Goal: Information Seeking & Learning: Find specific fact

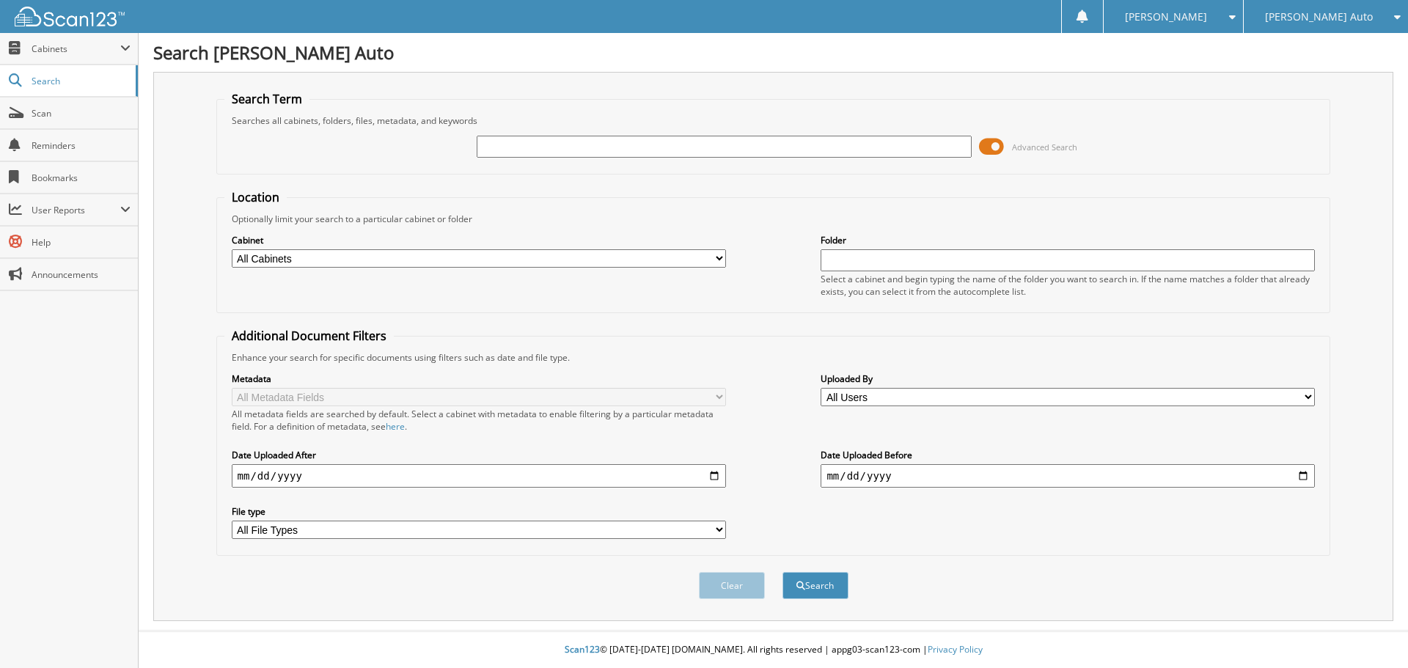
click at [996, 150] on span at bounding box center [991, 147] width 25 height 22
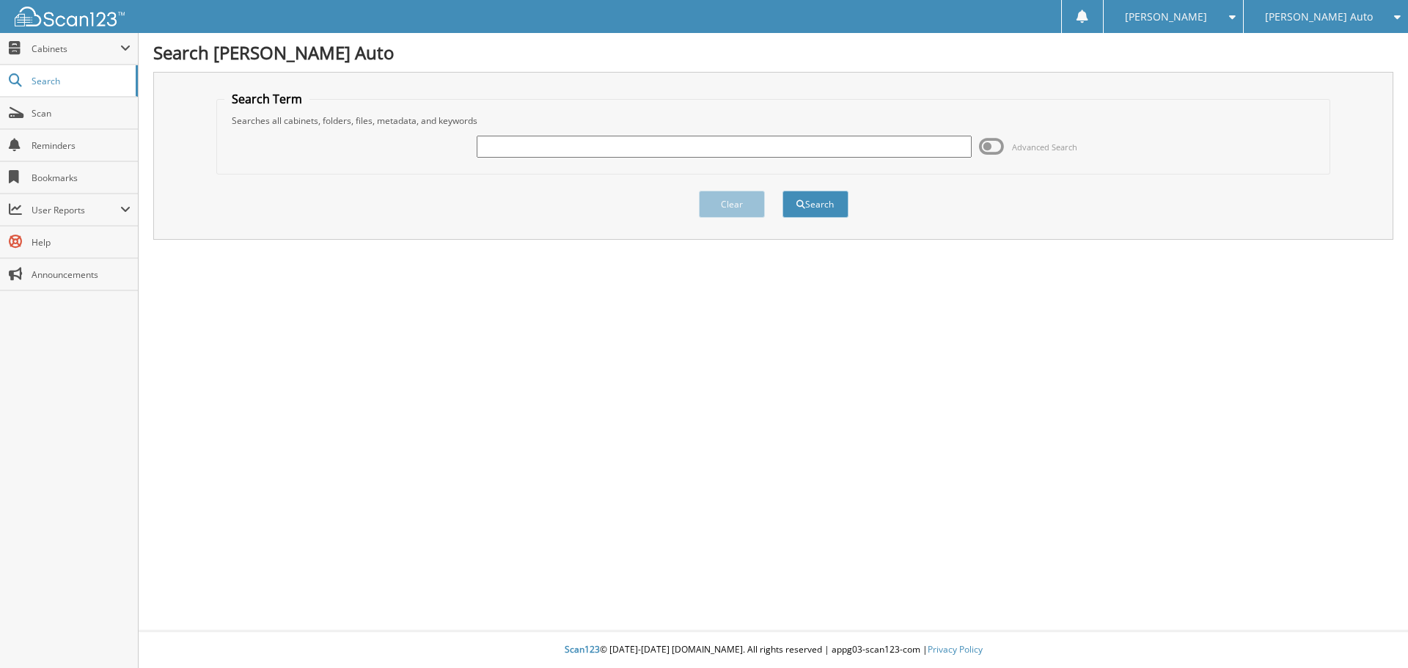
click at [914, 147] on input "text" at bounding box center [724, 147] width 494 height 22
type input "2p1061"
click at [782, 191] on button "Search" at bounding box center [815, 204] width 66 height 27
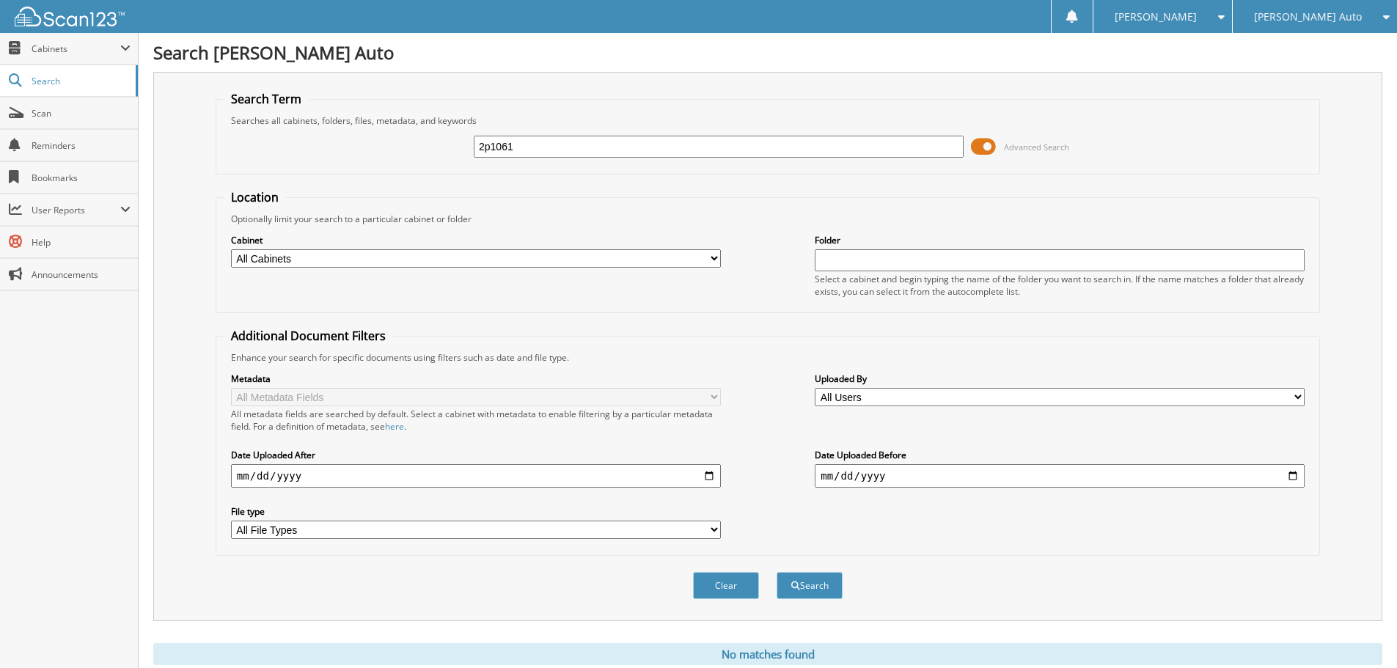
click at [986, 146] on span at bounding box center [983, 147] width 25 height 22
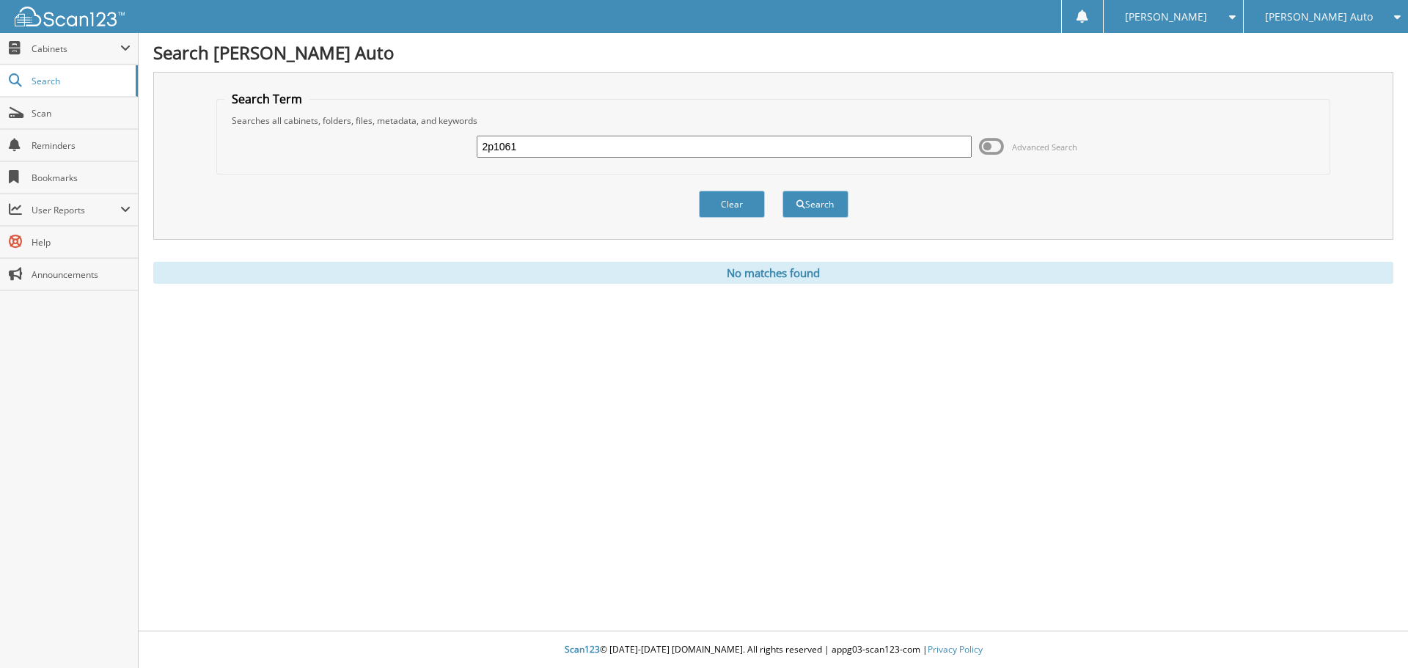
click at [562, 144] on input "2p1061" at bounding box center [724, 147] width 494 height 22
click at [493, 149] on input "2p1061" at bounding box center [724, 147] width 494 height 22
type input "2P1061"
click at [816, 202] on button "Search" at bounding box center [815, 204] width 66 height 27
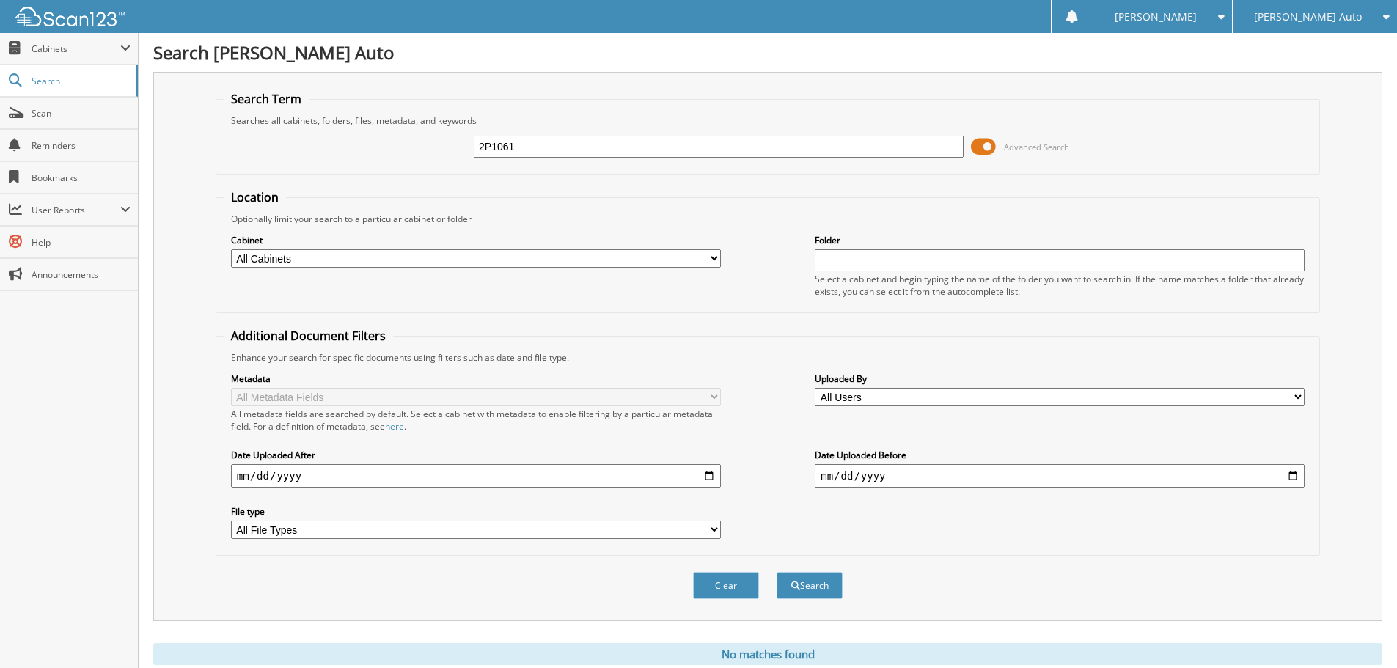
click at [988, 147] on span at bounding box center [983, 147] width 25 height 22
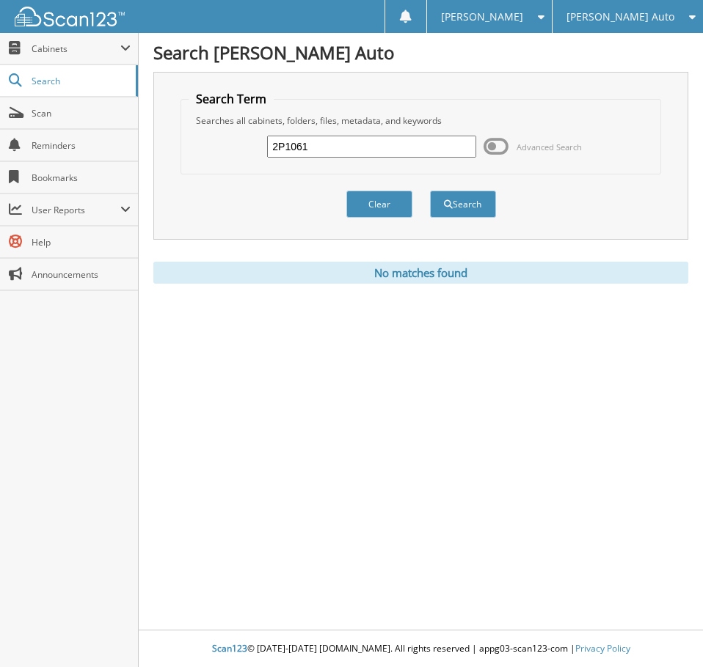
click at [361, 147] on input "2P1061" at bounding box center [371, 147] width 208 height 22
paste input "8B23716"
type input "8B23716"
click at [430, 191] on button "Search" at bounding box center [463, 204] width 66 height 27
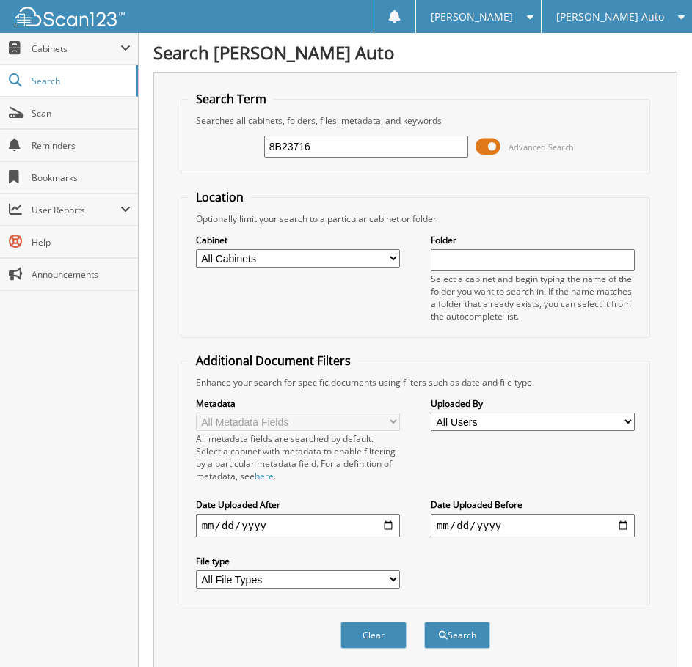
click at [491, 147] on span at bounding box center [487, 147] width 25 height 22
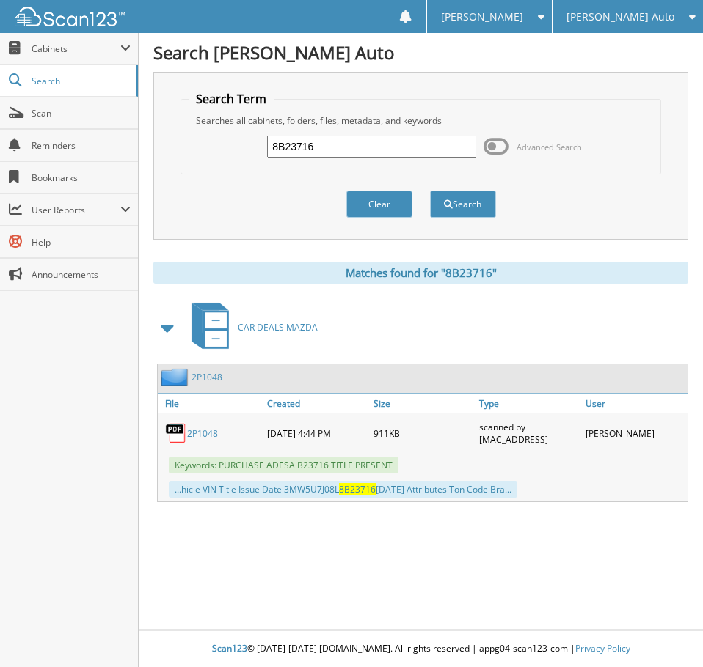
click at [209, 432] on link "2P1048" at bounding box center [202, 434] width 31 height 12
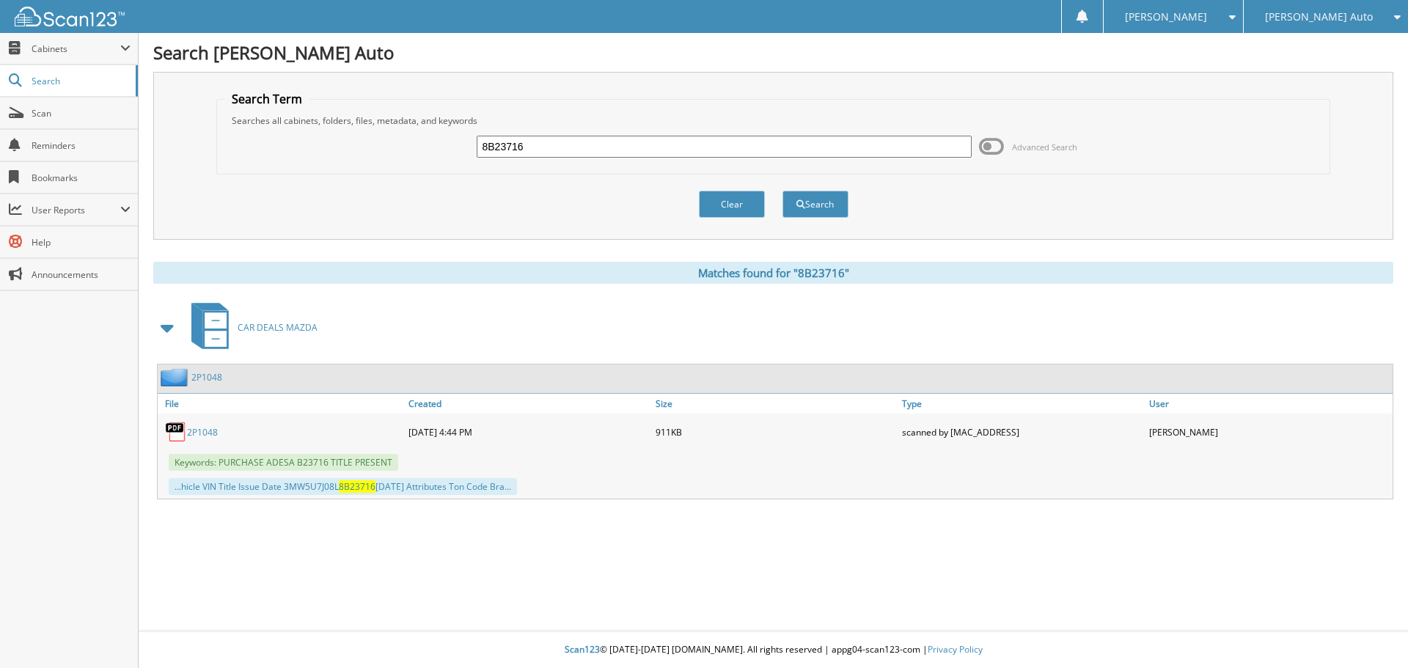
click at [628, 145] on input "8B23716" at bounding box center [724, 147] width 494 height 22
type input "8"
paste input "3TL25152B"
type input "3TL25152B"
click at [691, 191] on button "Search" at bounding box center [815, 204] width 66 height 27
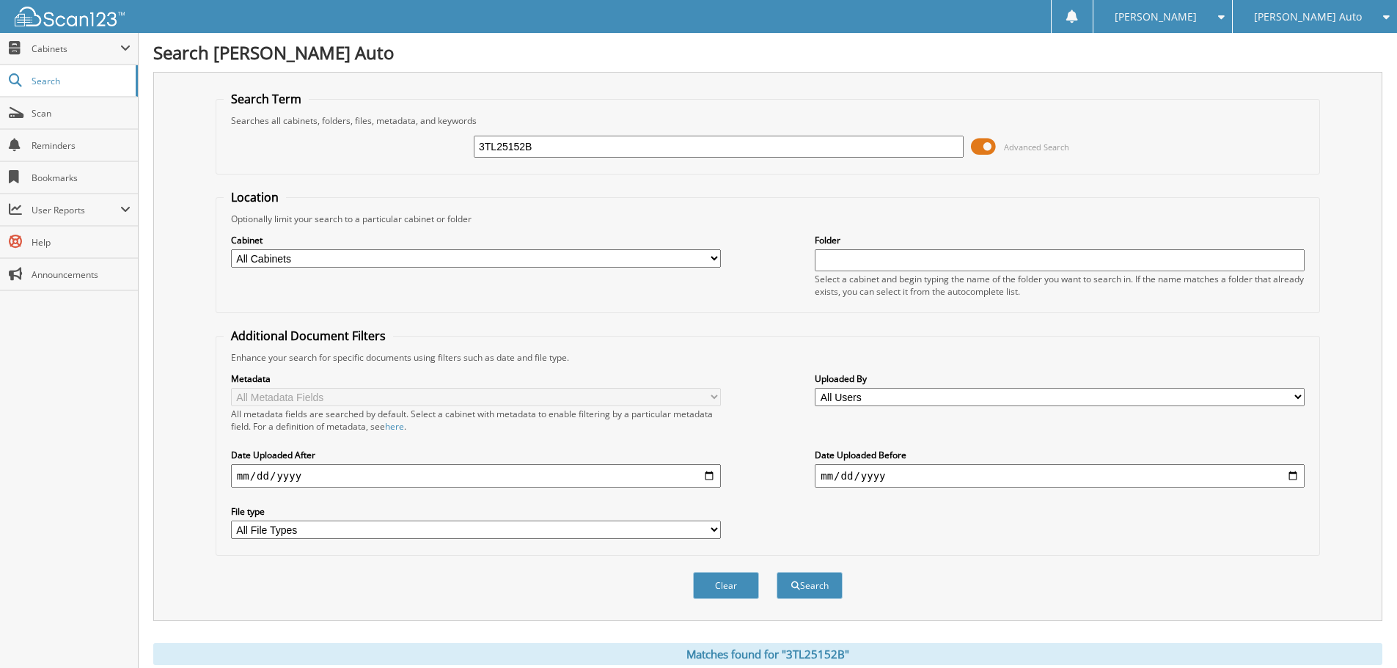
click at [994, 147] on span at bounding box center [983, 147] width 25 height 22
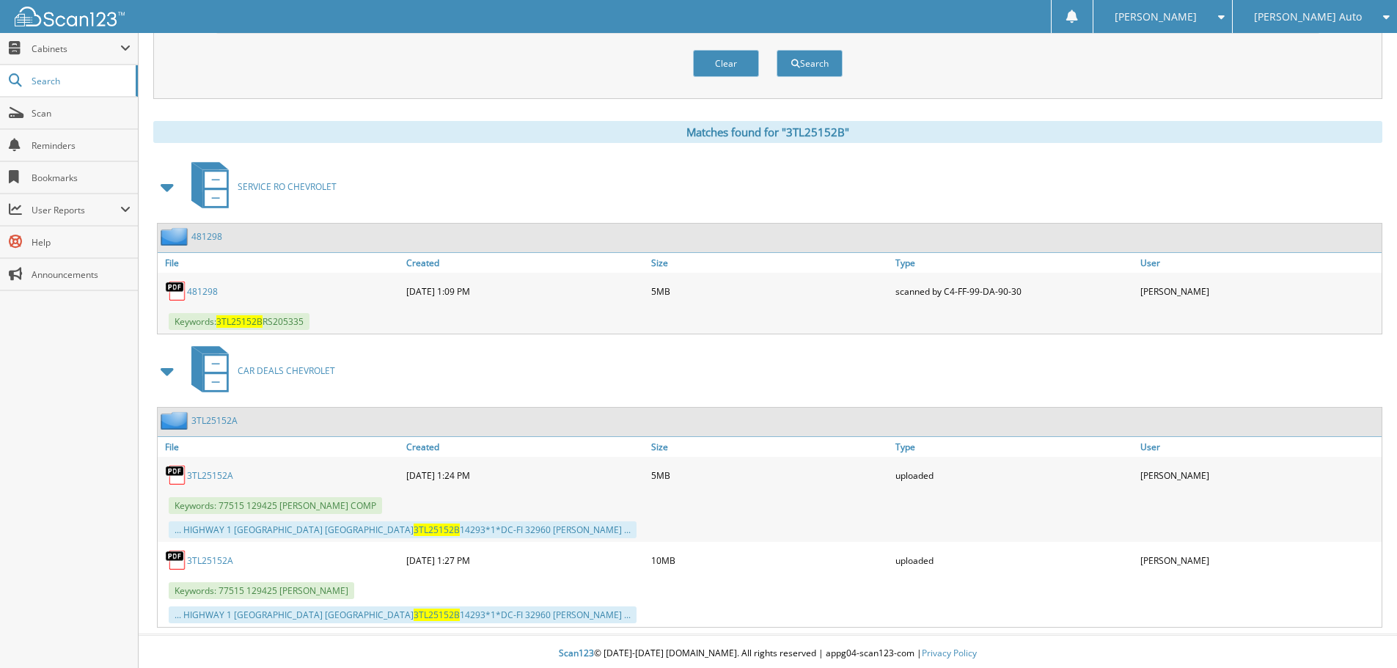
scroll to position [144, 0]
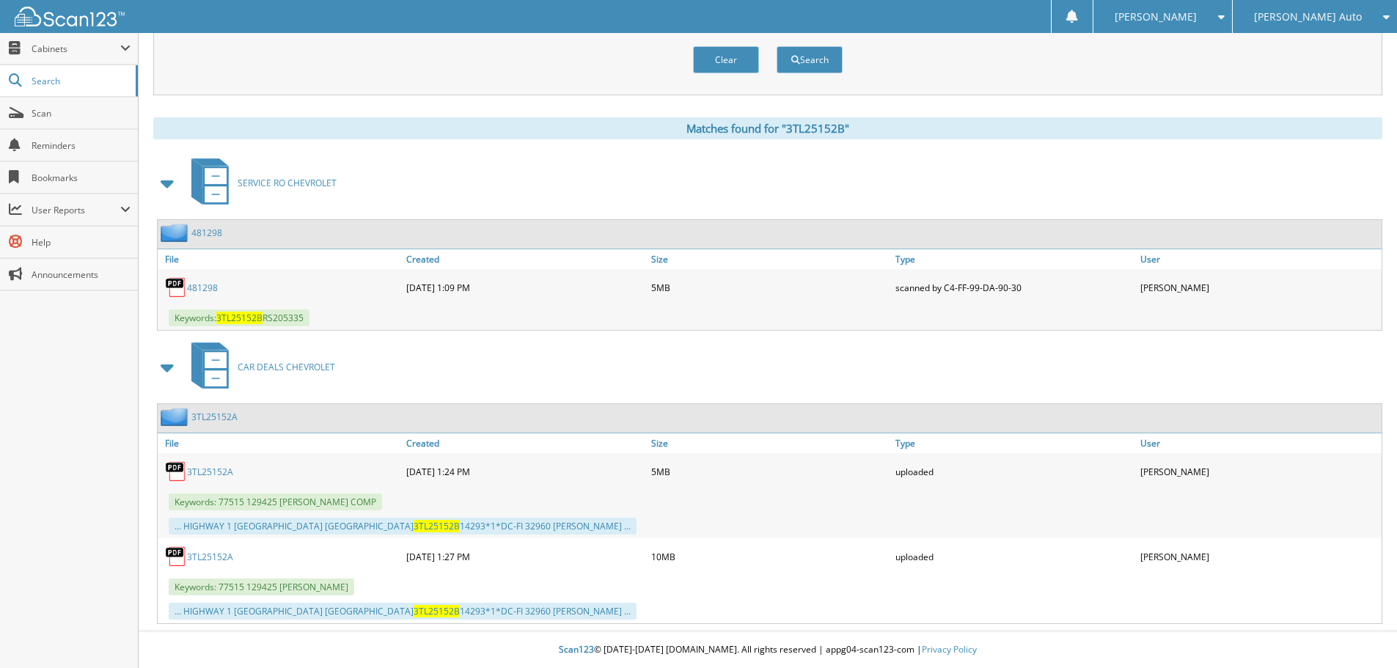
click at [203, 287] on link "481298" at bounding box center [202, 288] width 31 height 12
click at [222, 469] on link "3TL25152A" at bounding box center [210, 472] width 46 height 12
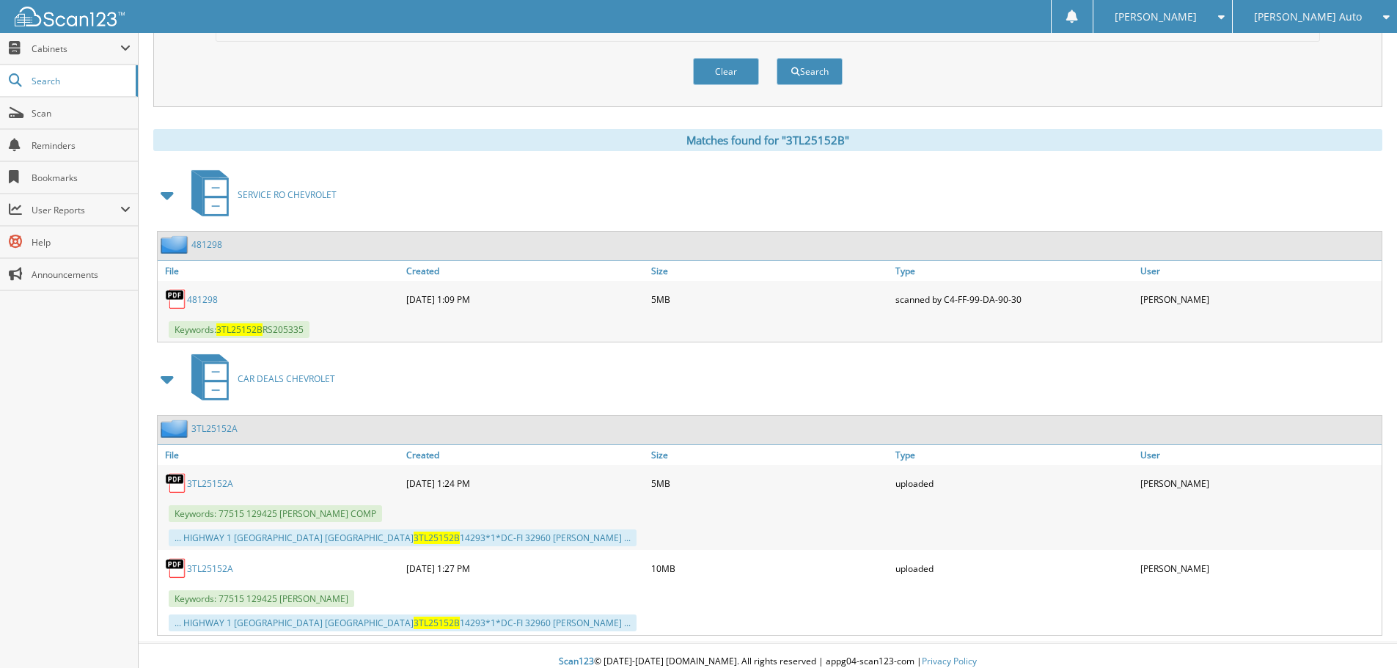
scroll to position [0, 0]
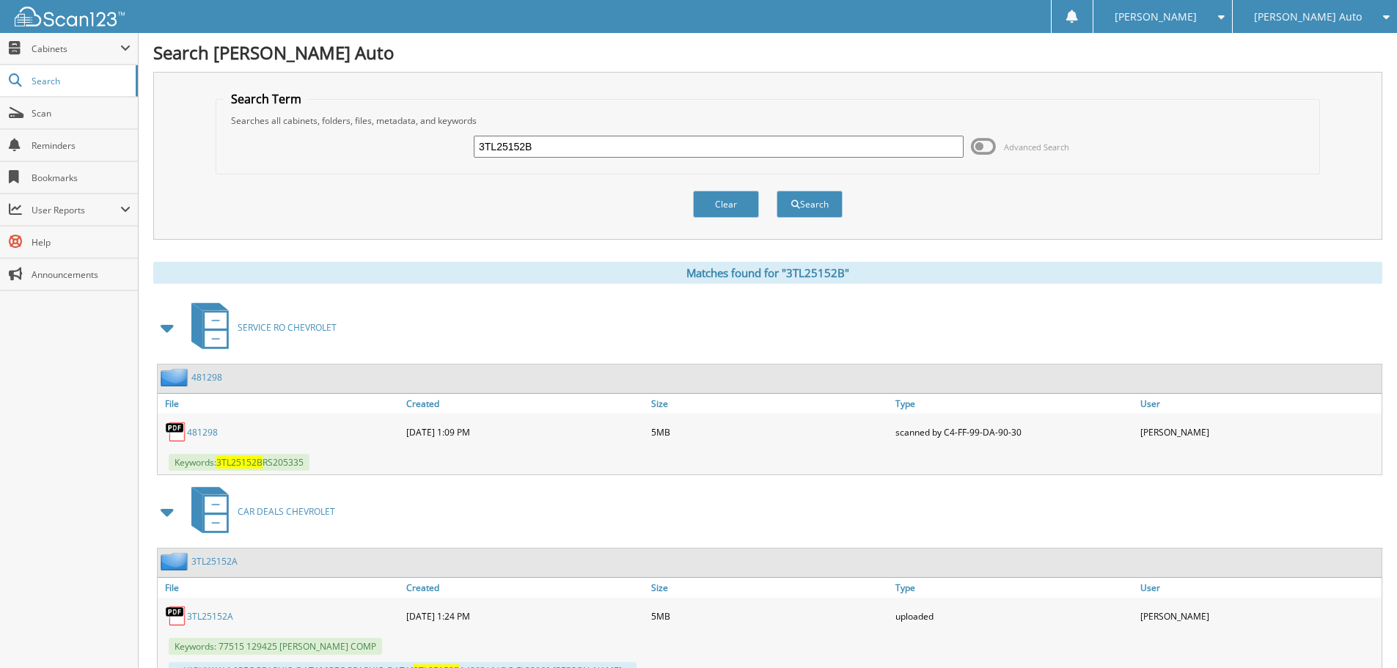
click at [570, 145] on input "3TL25152B" at bounding box center [719, 147] width 490 height 22
click at [569, 145] on input "3TL25152B" at bounding box center [719, 147] width 490 height 22
paste input "2S25709A"
type input "2S25709A"
click at [777, 191] on button "Search" at bounding box center [810, 204] width 66 height 27
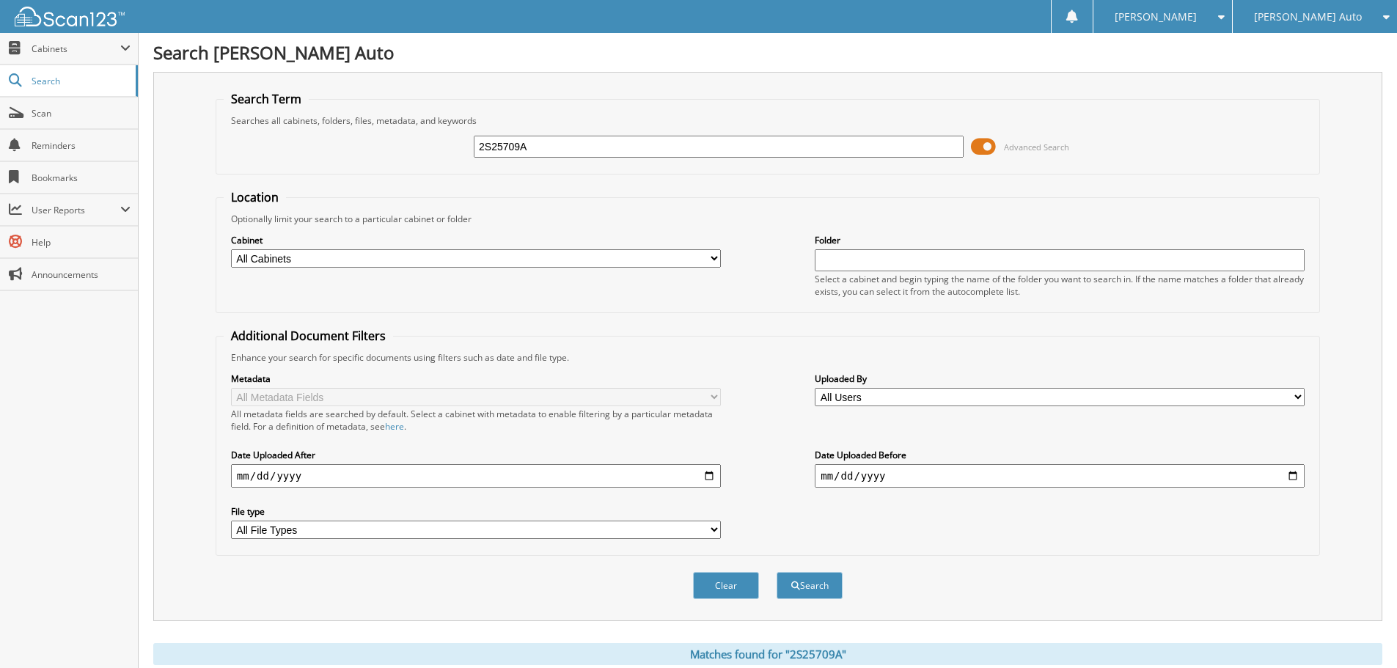
click at [989, 150] on span at bounding box center [983, 147] width 25 height 22
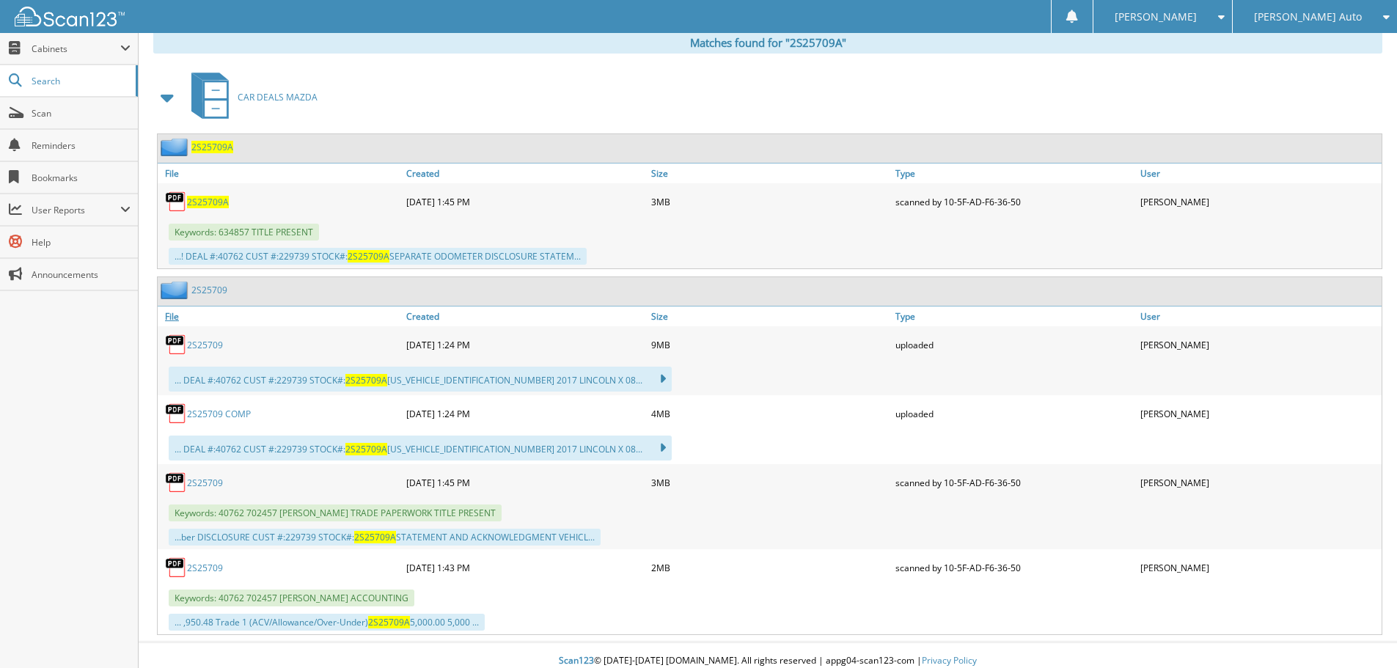
scroll to position [241, 0]
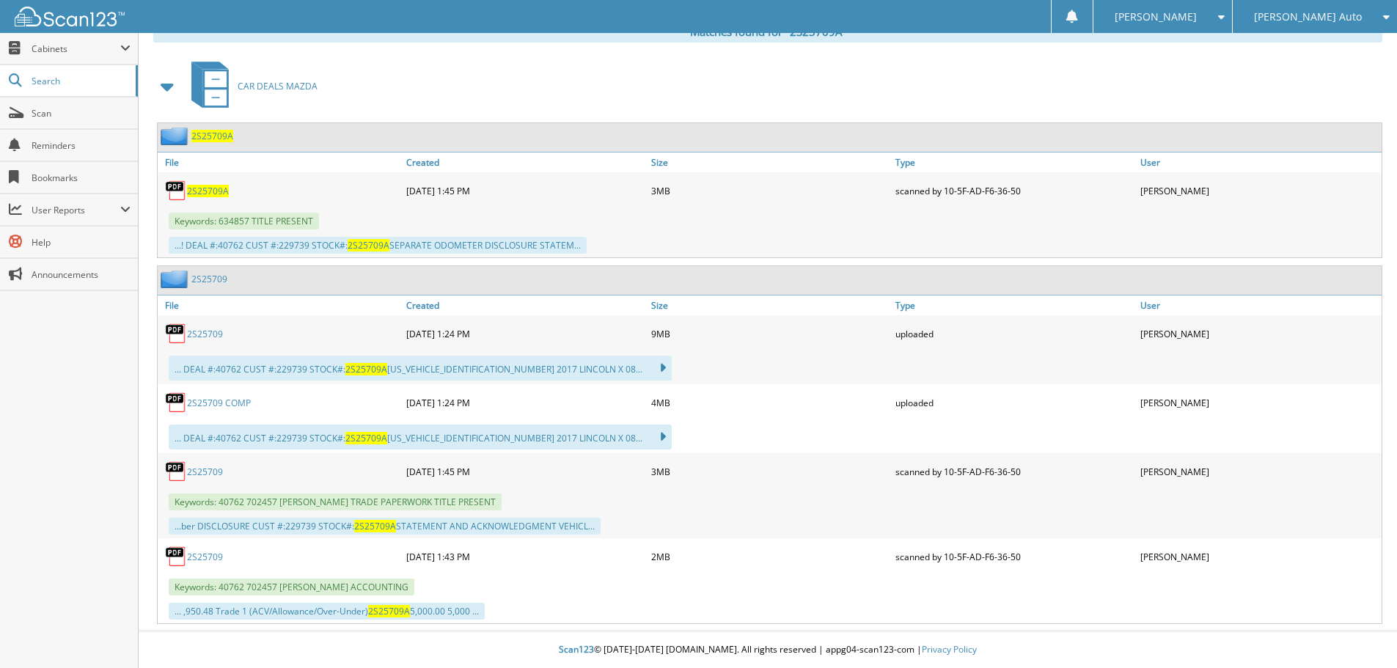
click at [199, 194] on span "2S25709A" at bounding box center [208, 191] width 42 height 12
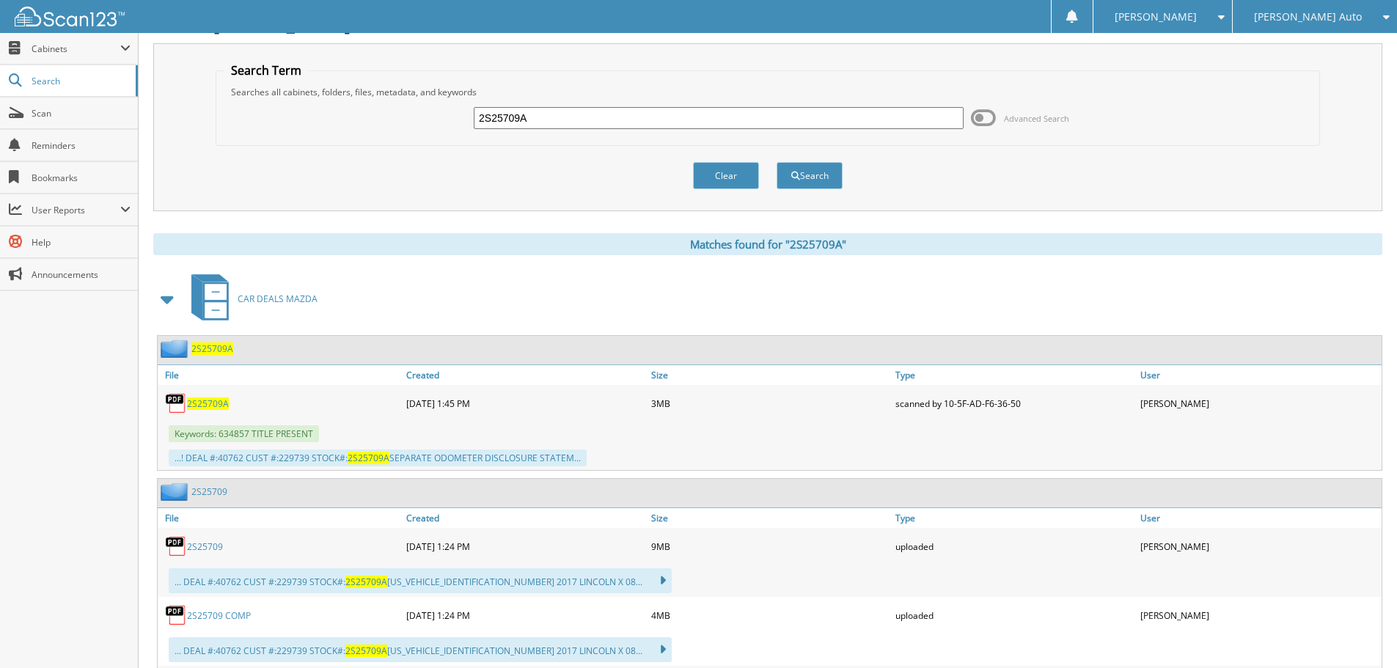
scroll to position [0, 0]
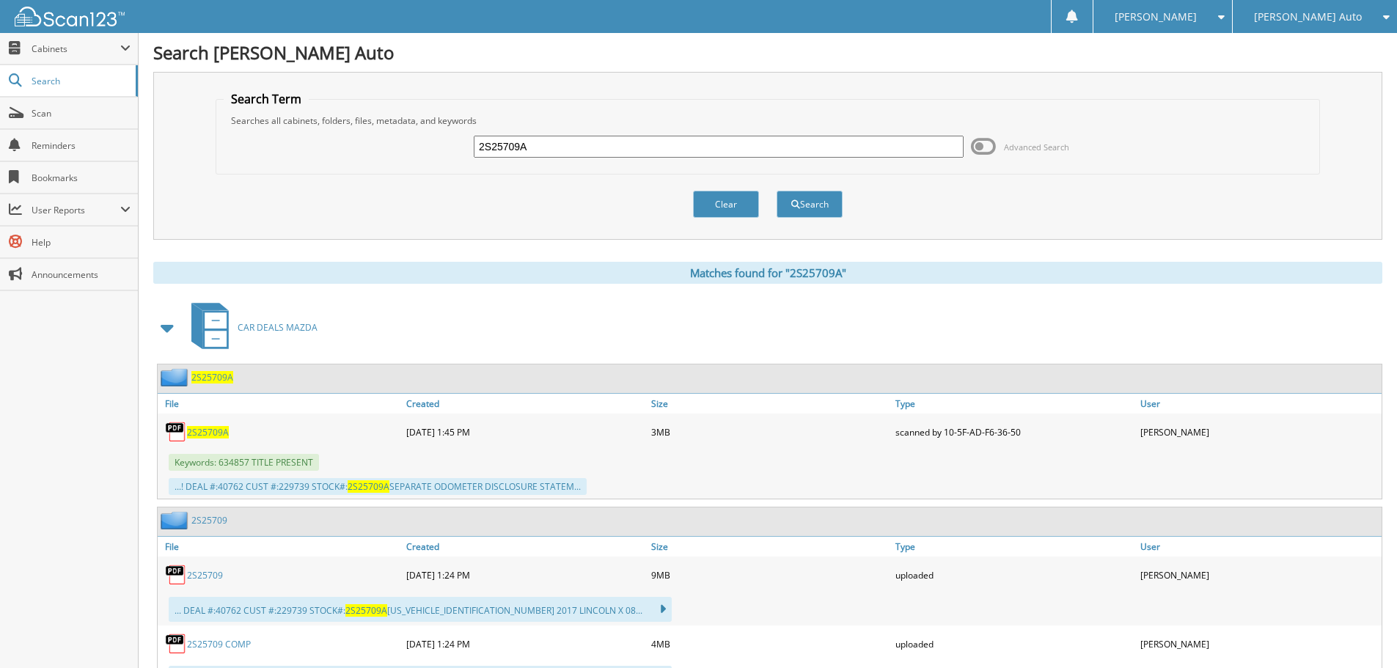
click at [597, 152] on input "2S25709A" at bounding box center [719, 147] width 490 height 22
type input "2S25658a"
click at [777, 191] on button "Search" at bounding box center [810, 204] width 66 height 27
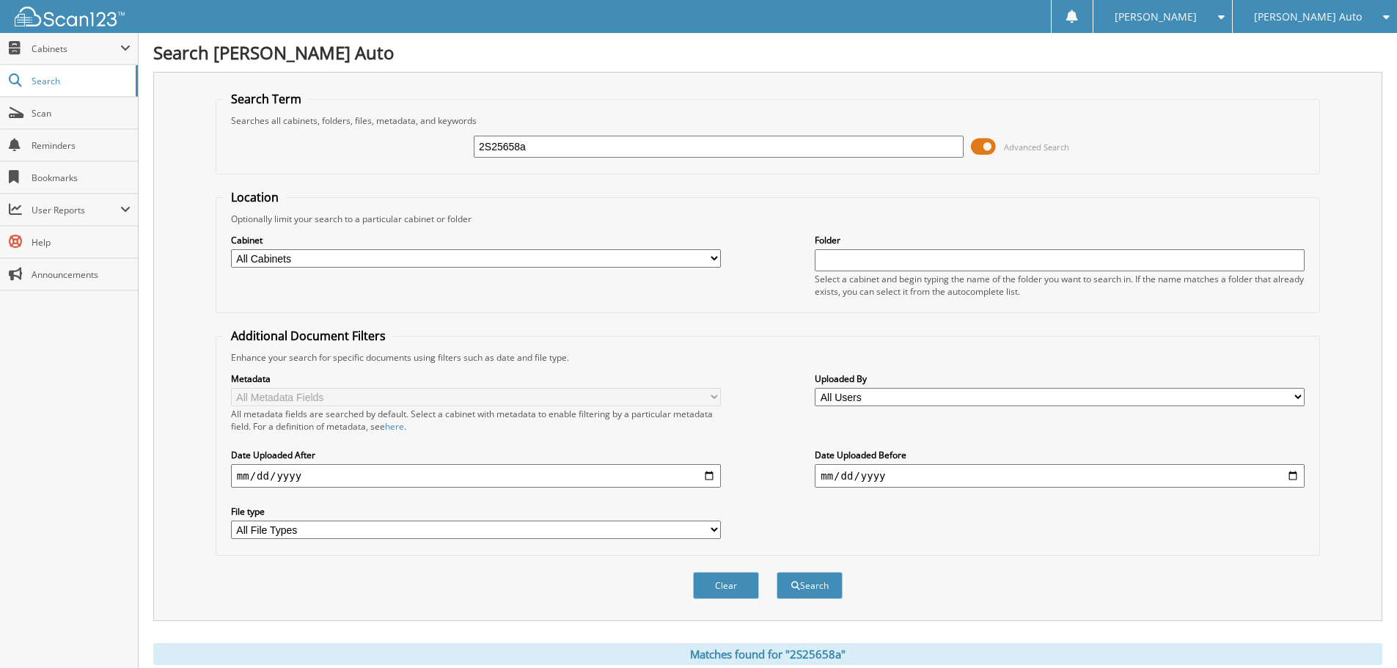
click at [987, 143] on span at bounding box center [983, 147] width 25 height 22
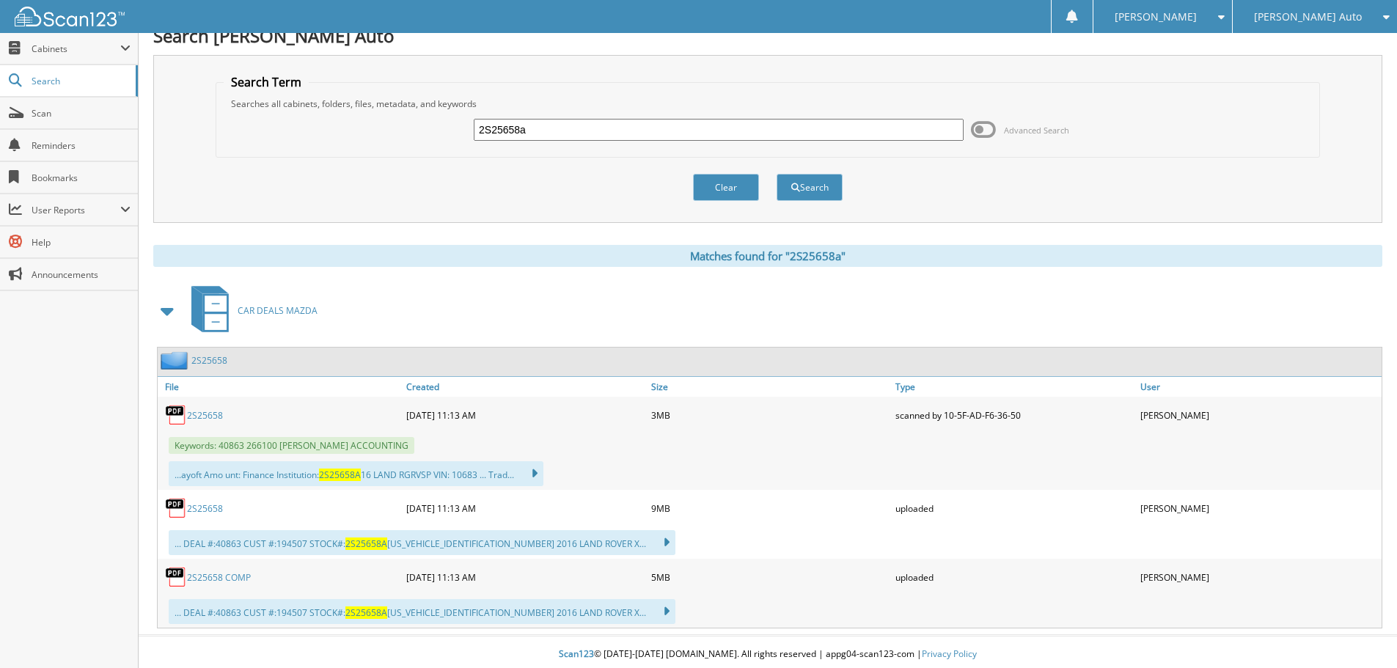
scroll to position [21, 0]
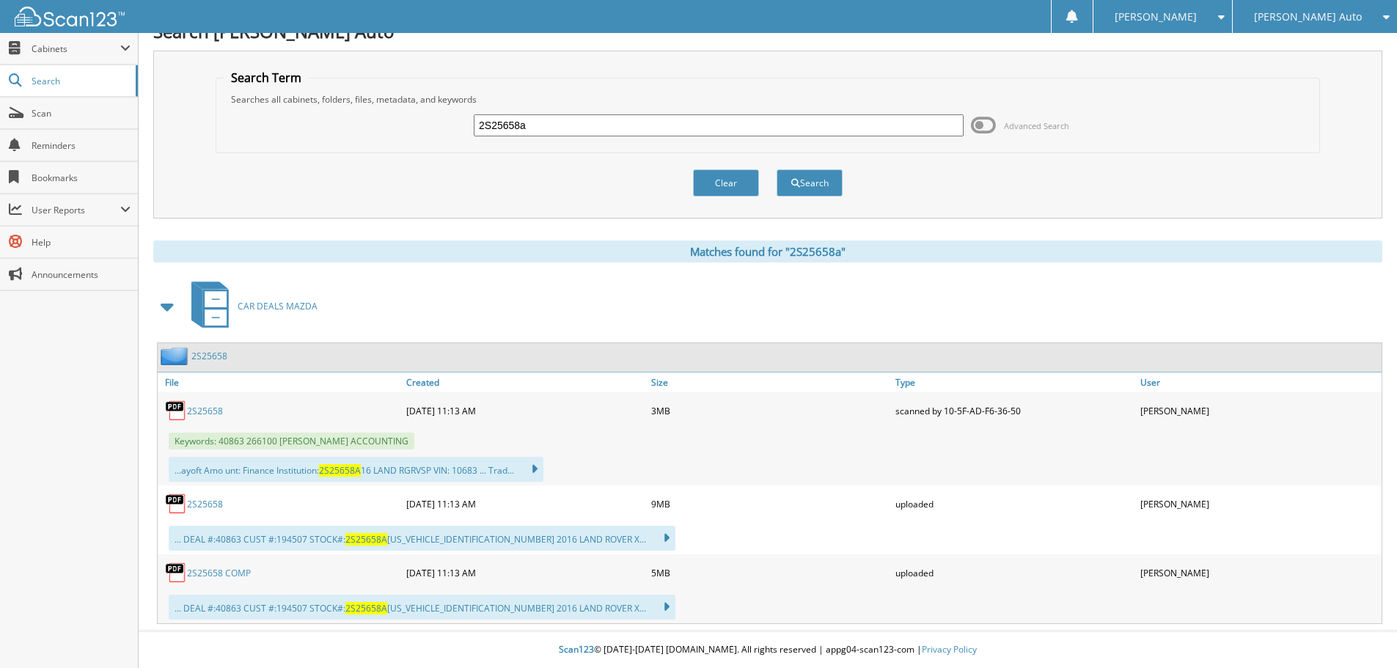
click at [206, 410] on link "2S25658" at bounding box center [205, 411] width 36 height 12
click at [216, 505] on link "2S25658" at bounding box center [205, 504] width 36 height 12
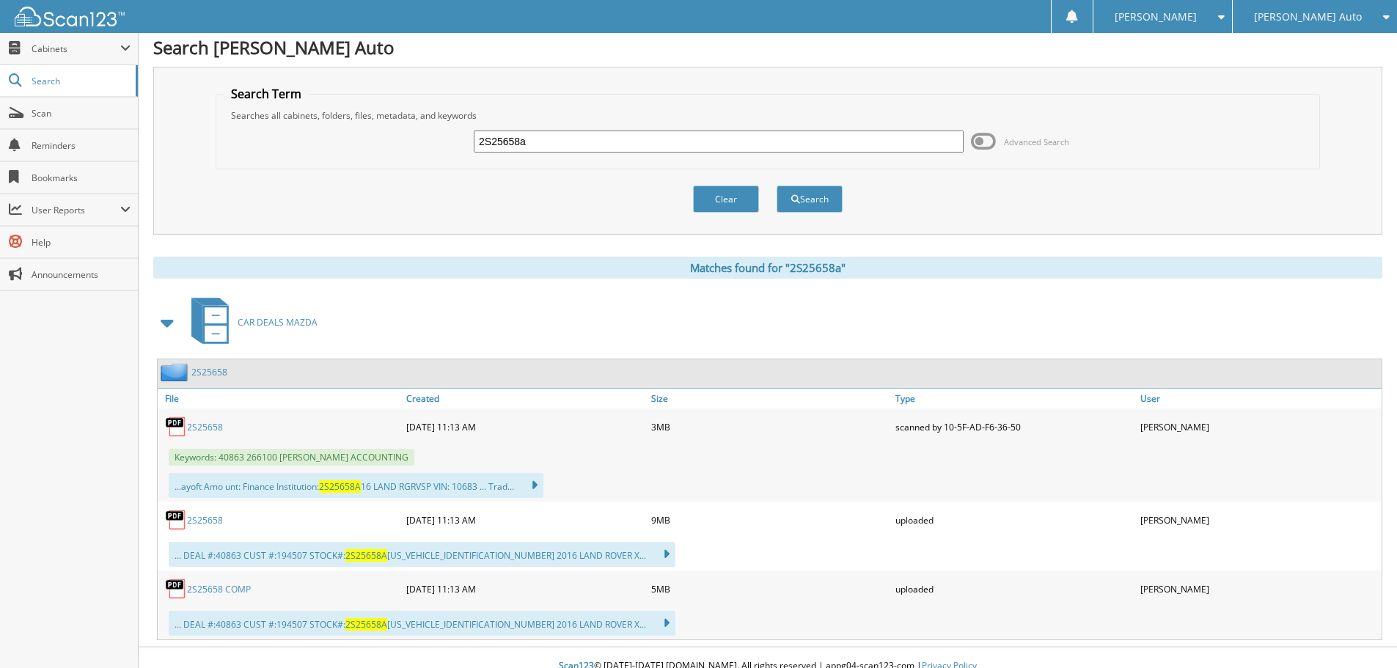
scroll to position [0, 0]
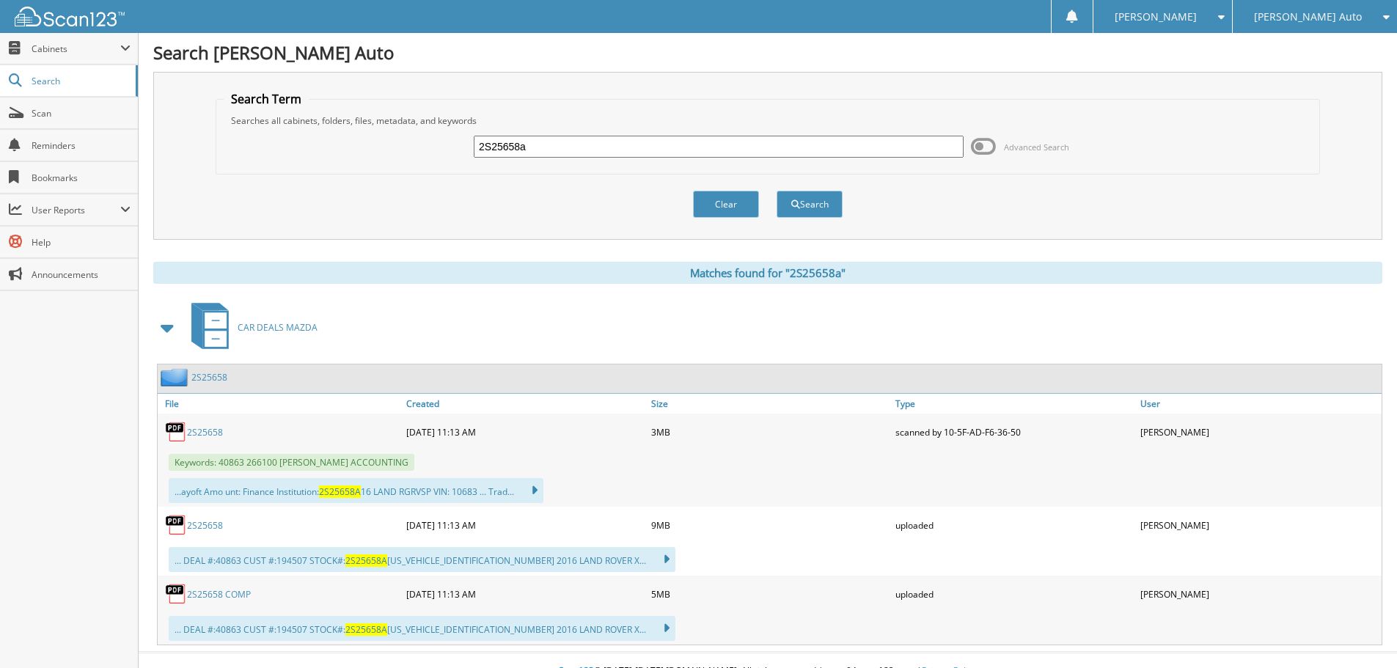
drag, startPoint x: 562, startPoint y: 147, endPoint x: 528, endPoint y: 147, distance: 34.5
click at [447, 144] on div "2S25658a Advanced Search" at bounding box center [768, 147] width 1088 height 40
click at [920, 144] on input "2S25658a" at bounding box center [719, 147] width 490 height 22
click at [571, 133] on div "2S25658a Advanced Search" at bounding box center [768, 147] width 1088 height 40
click at [516, 140] on input "2S25658a" at bounding box center [719, 147] width 490 height 22
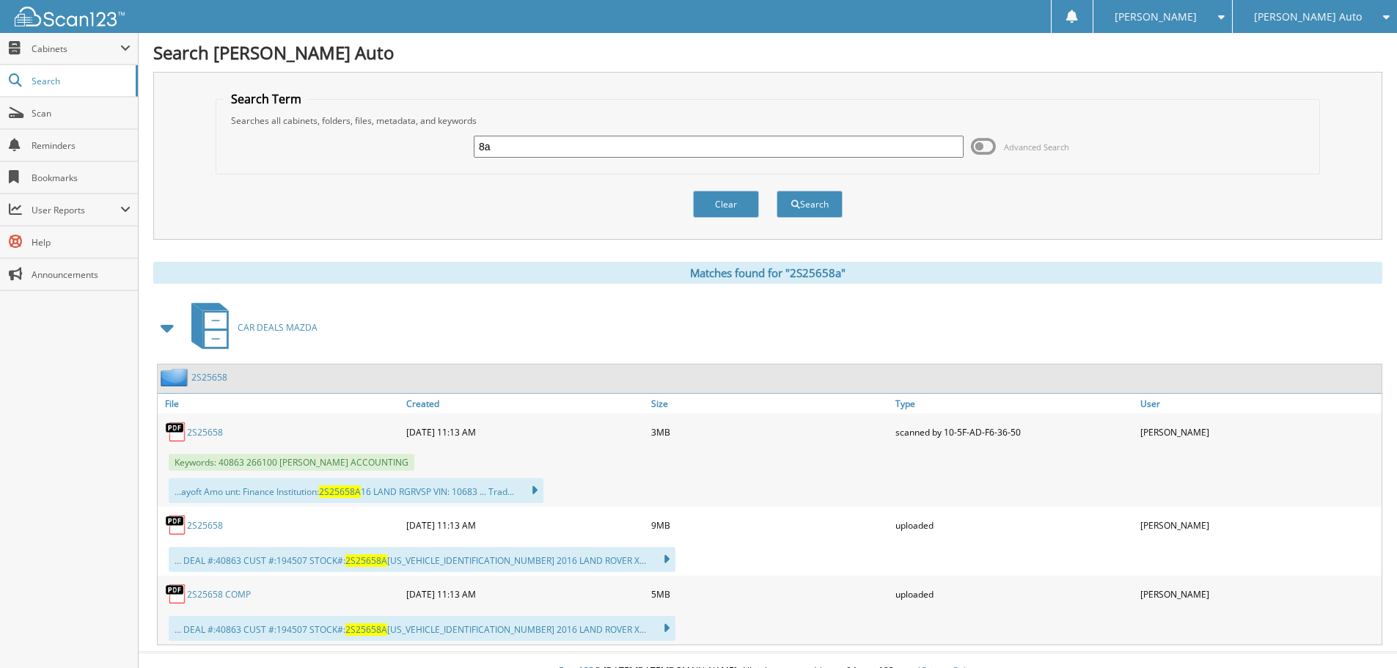
type input "a"
paste input "3T26028A"
type input "3T26028A"
click at [802, 210] on button "Search" at bounding box center [810, 204] width 66 height 27
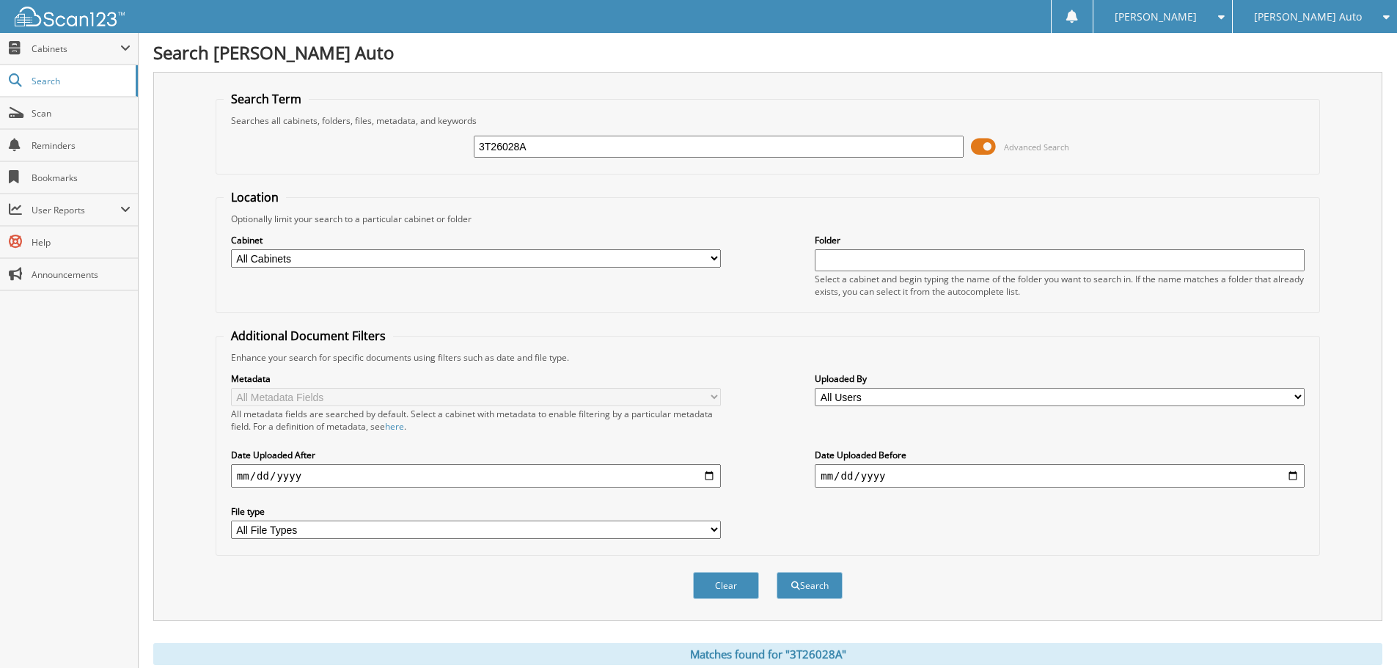
click at [989, 148] on span at bounding box center [983, 147] width 25 height 22
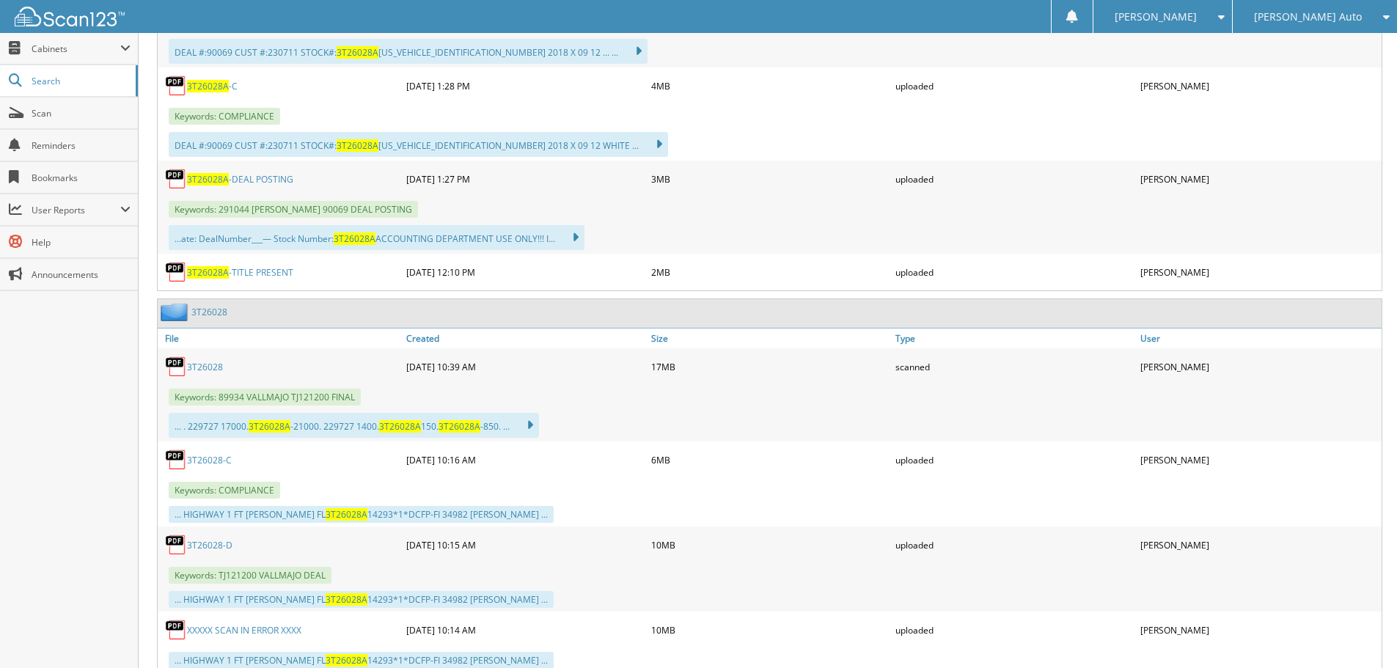
scroll to position [440, 0]
click at [189, 274] on span "3T26028A" at bounding box center [208, 271] width 42 height 12
click at [62, 84] on span "Search" at bounding box center [80, 81] width 97 height 12
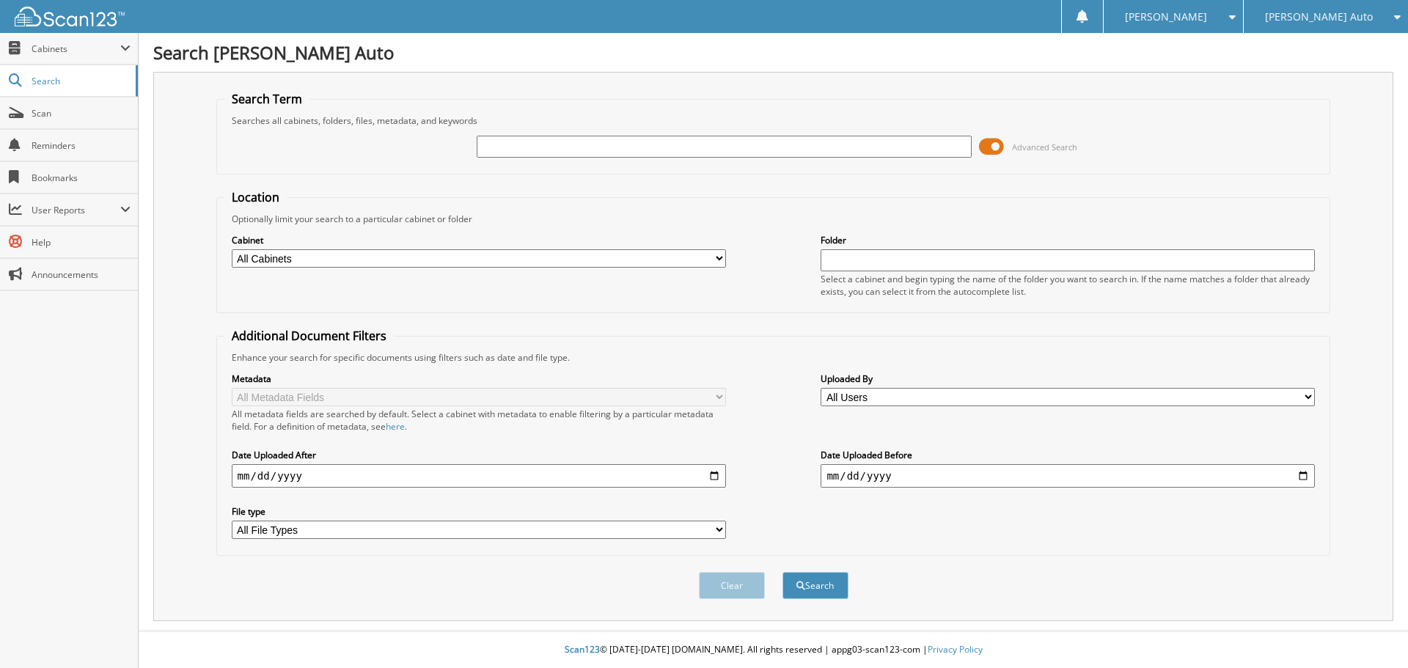
click at [602, 141] on input "text" at bounding box center [724, 147] width 494 height 22
type input "2S25632A"
click at [994, 150] on span at bounding box center [991, 147] width 25 height 22
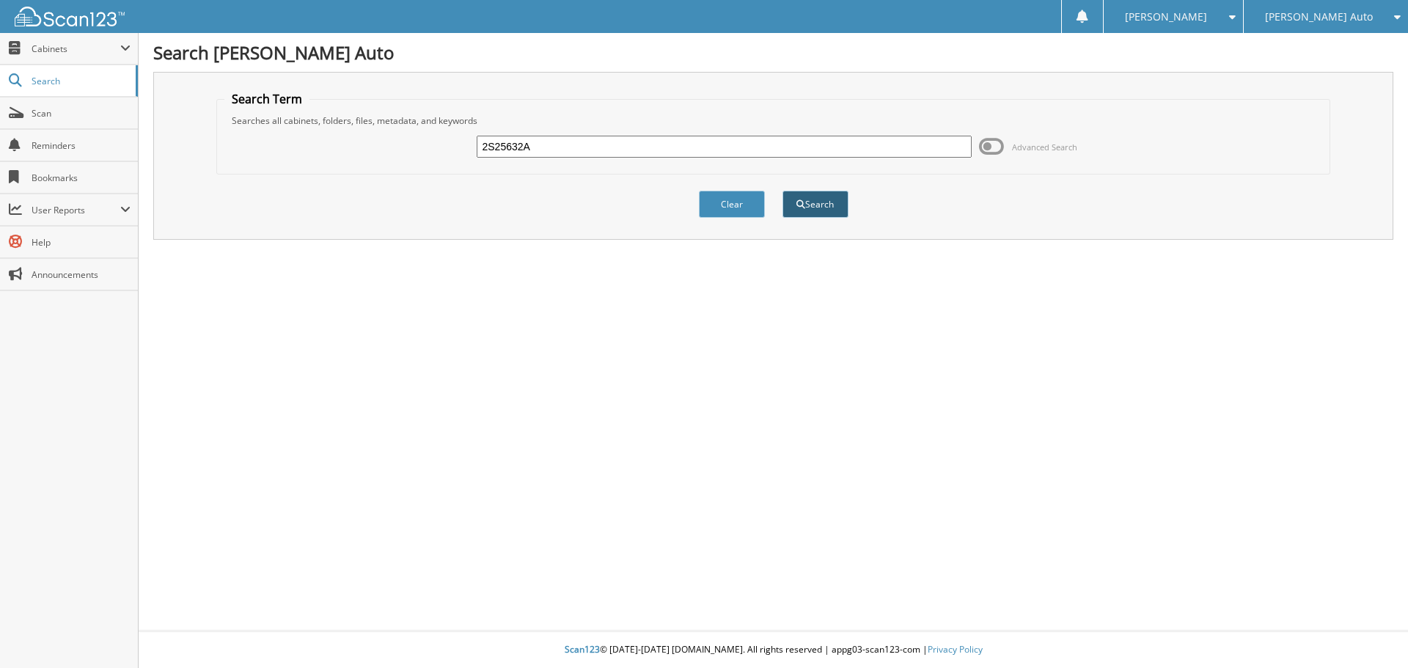
click at [810, 205] on button "Search" at bounding box center [815, 204] width 66 height 27
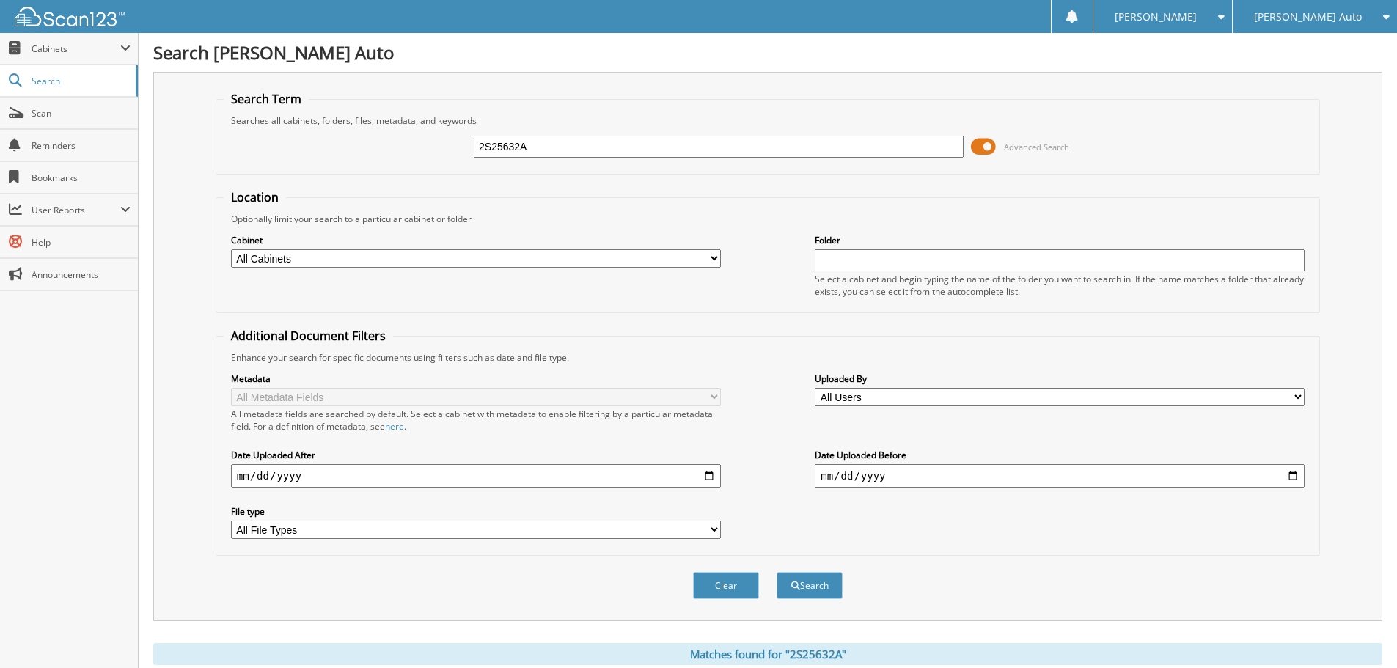
click at [986, 143] on span at bounding box center [983, 147] width 25 height 22
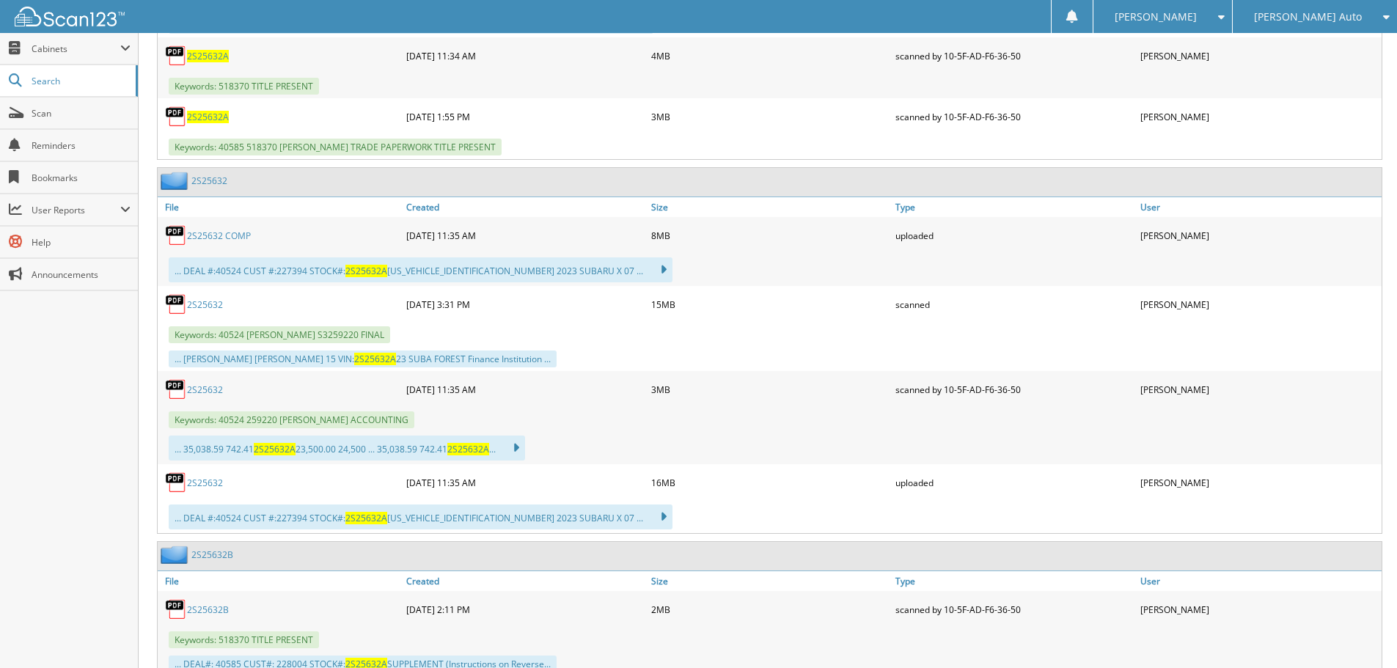
scroll to position [880, 0]
